Goal: Go to known website: Go to known website

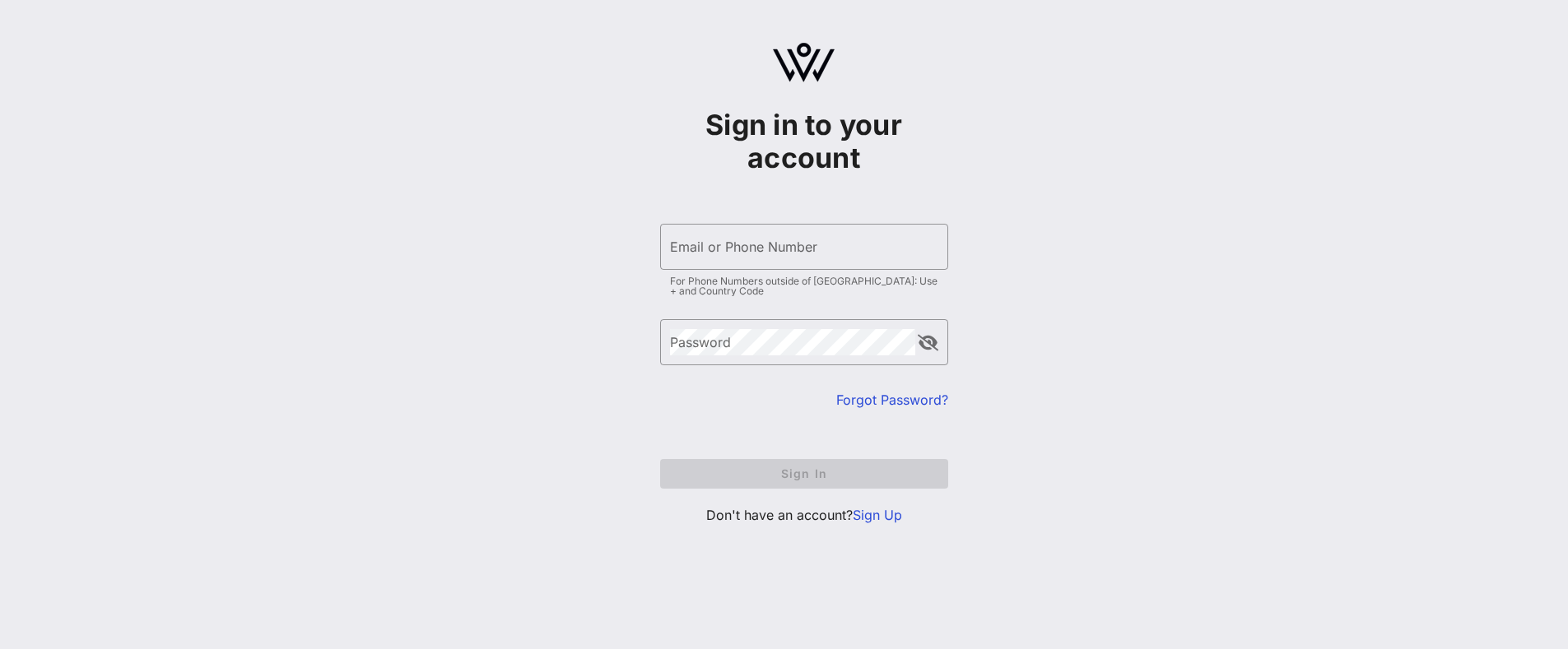
click at [233, 245] on div "Sign in to your account ​ Email or Phone Number For Phone Numbers outside of [G…" at bounding box center [804, 290] width 1528 height 580
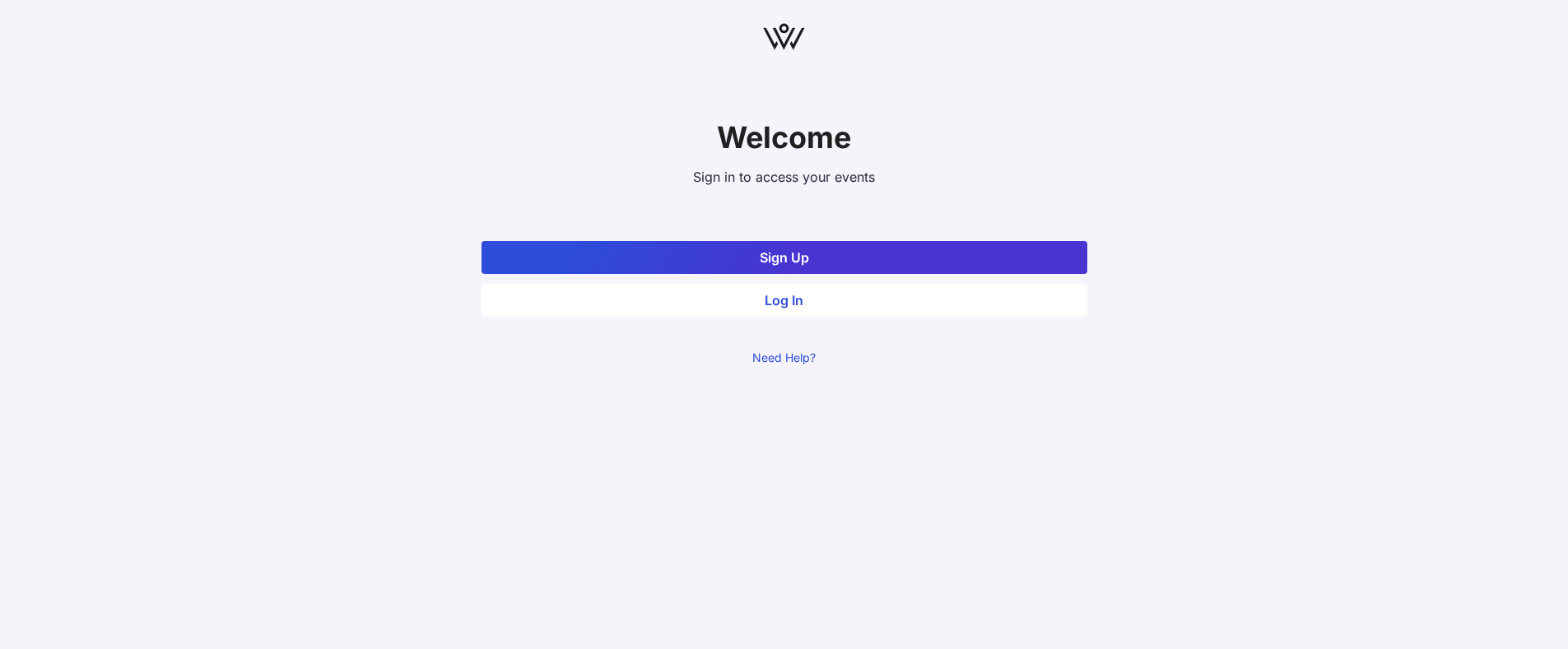
click at [746, 481] on main "Welcome Sign in to access your events Sign Up Log In Need Help?" at bounding box center [784, 324] width 1568 height 649
click at [292, 241] on main "Welcome Sign in to access your events Sign Up Log In Need Help?" at bounding box center [784, 324] width 1568 height 649
